Goal: Find contact information

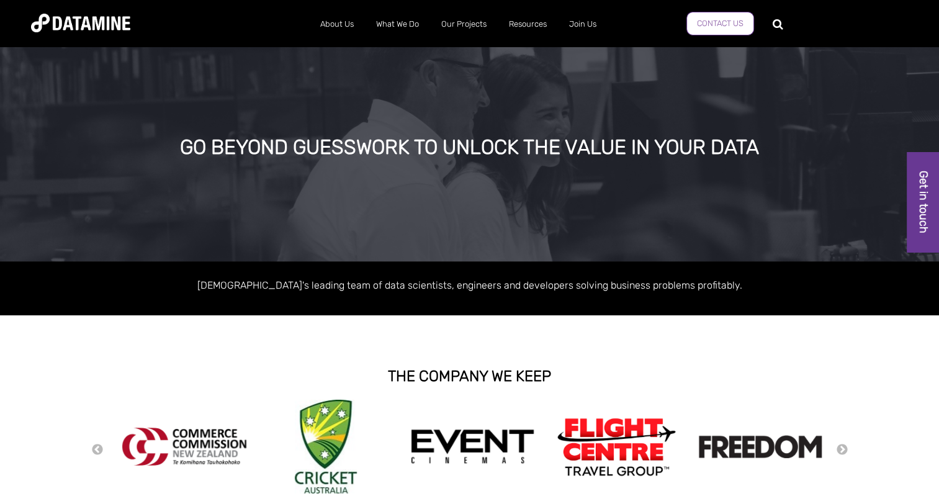
click at [692, 25] on link "Contact Us" at bounding box center [721, 24] width 68 height 24
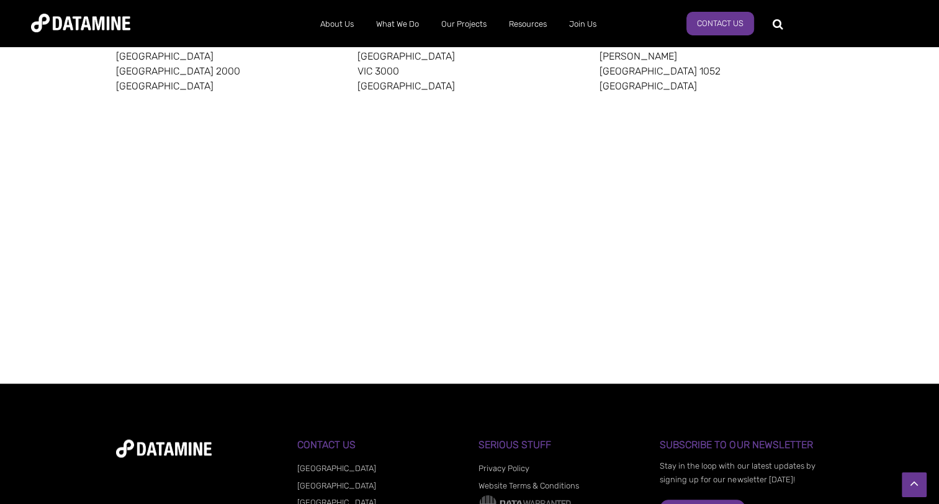
scroll to position [977, 0]
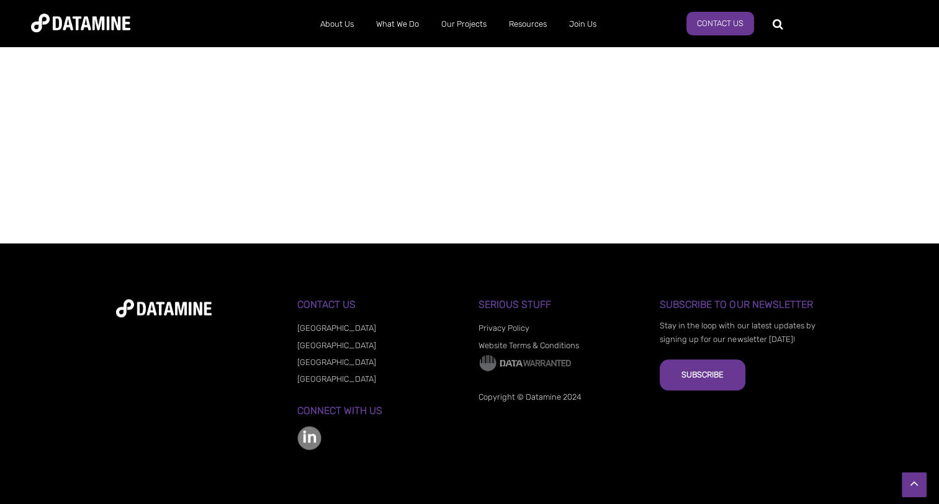
click at [324, 377] on link "[GEOGRAPHIC_DATA]" at bounding box center [336, 378] width 79 height 9
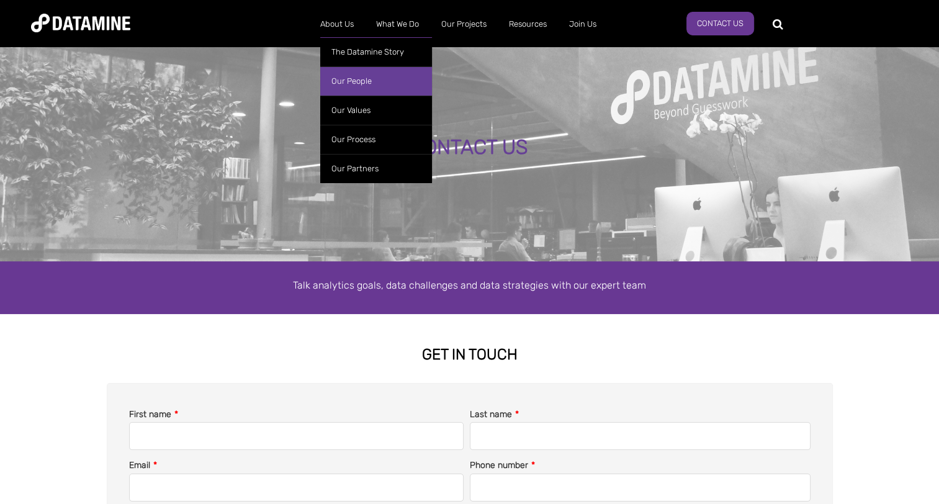
click at [355, 84] on link "Our People" at bounding box center [376, 80] width 112 height 29
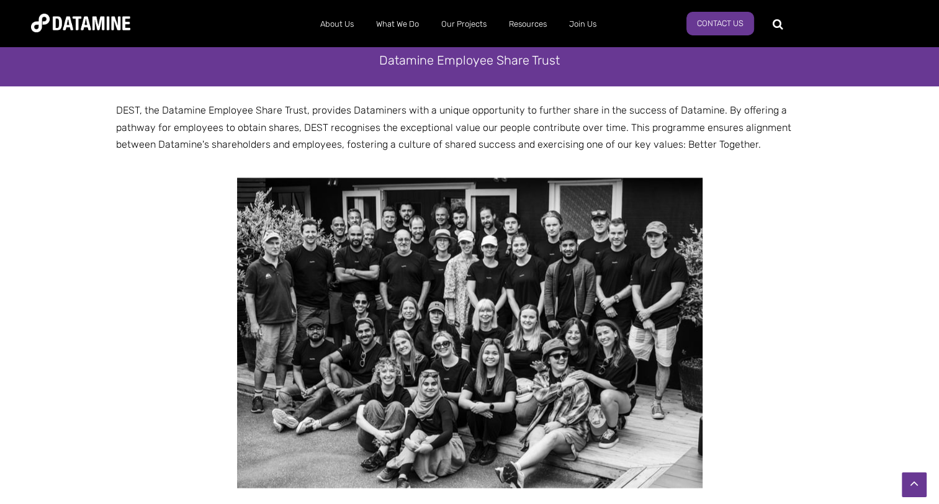
scroll to position [2297, 0]
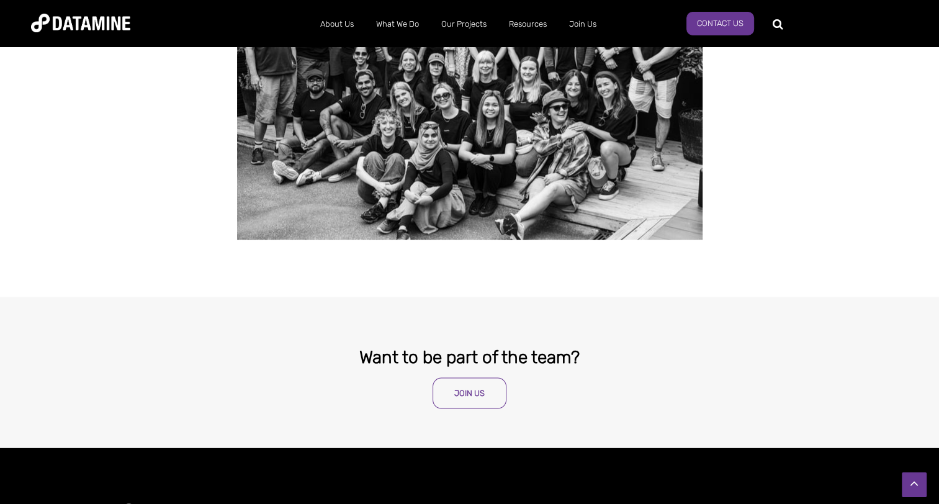
click at [448, 377] on link "Join Us" at bounding box center [470, 392] width 74 height 31
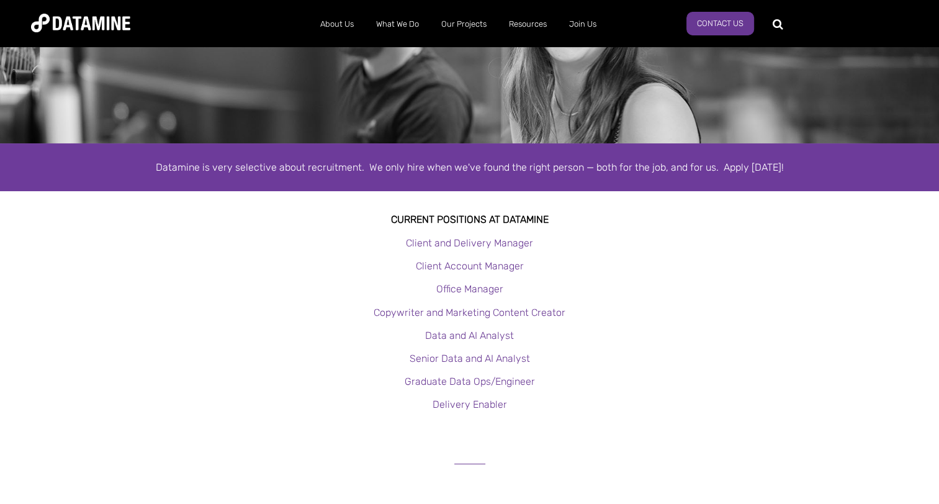
scroll to position [124, 0]
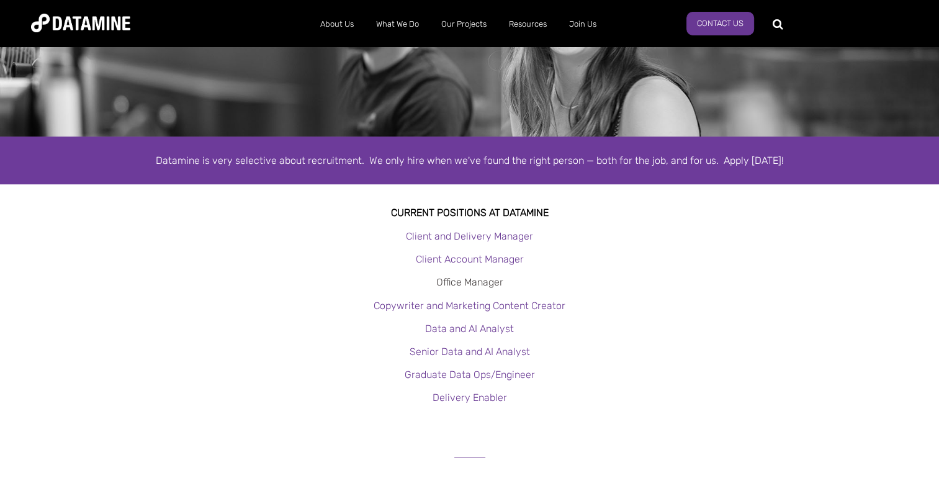
click at [487, 284] on link "Office Manager" at bounding box center [469, 282] width 67 height 12
click at [474, 238] on link "Client and Delivery Manager" at bounding box center [469, 236] width 127 height 12
